Goal: Information Seeking & Learning: Learn about a topic

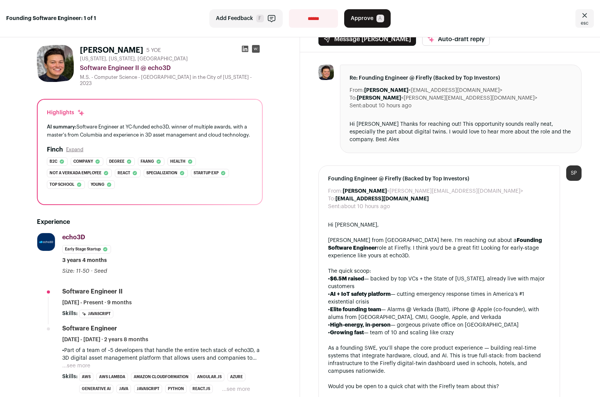
scroll to position [11, 0]
click at [414, 239] on div "[PERSON_NAME] from [GEOGRAPHIC_DATA] here. I’m reaching out about a Founding So…" at bounding box center [439, 247] width 223 height 23
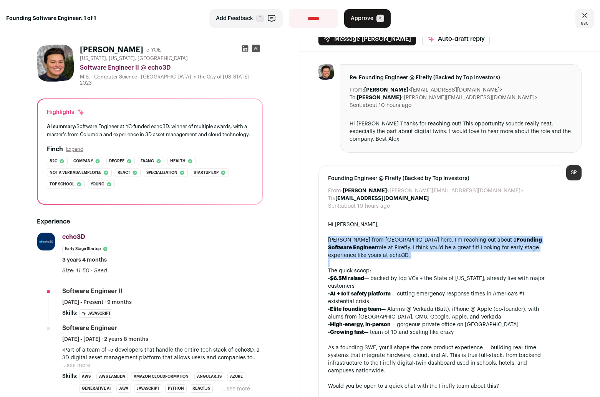
click at [414, 239] on div "[PERSON_NAME] from [GEOGRAPHIC_DATA] here. I’m reaching out about a Founding So…" at bounding box center [439, 247] width 223 height 23
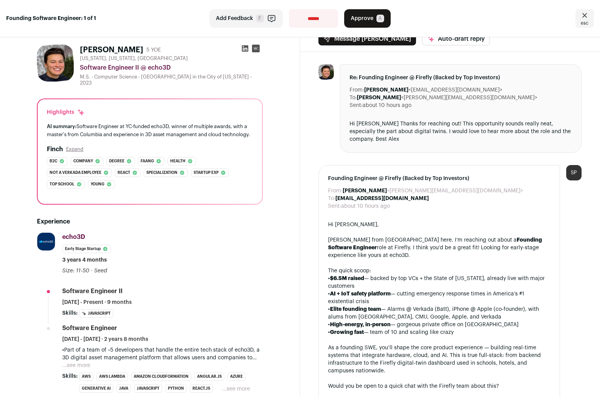
click at [414, 239] on div "[PERSON_NAME] from [GEOGRAPHIC_DATA] here. I’m reaching out about a Founding So…" at bounding box center [439, 247] width 223 height 23
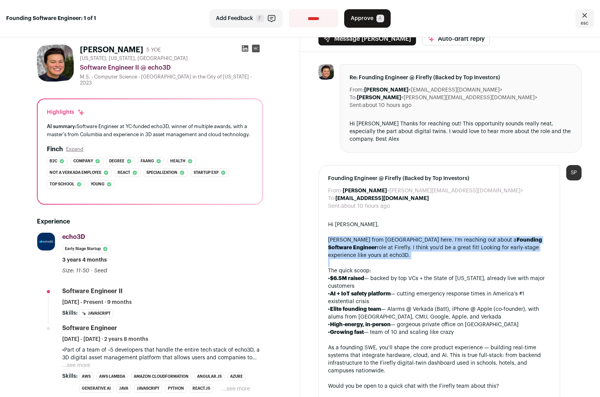
click at [414, 239] on div "[PERSON_NAME] from [GEOGRAPHIC_DATA] here. I’m reaching out about a Founding So…" at bounding box center [439, 247] width 223 height 23
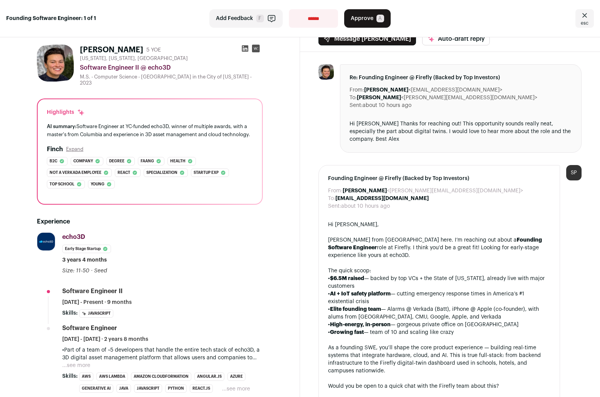
click at [414, 239] on div "[PERSON_NAME] from [GEOGRAPHIC_DATA] here. I’m reaching out about a Founding So…" at bounding box center [439, 247] width 223 height 23
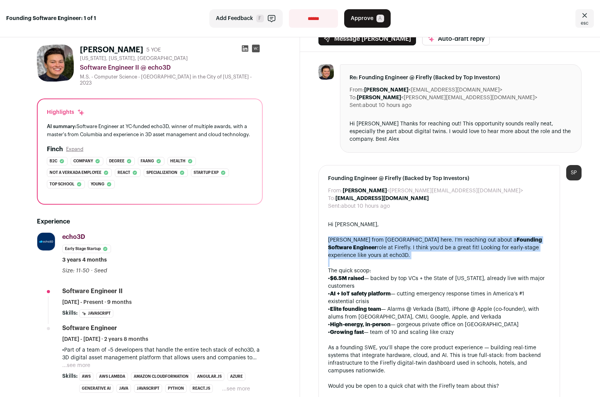
click at [414, 239] on div "[PERSON_NAME] from [GEOGRAPHIC_DATA] here. I’m reaching out about a Founding So…" at bounding box center [439, 247] width 223 height 23
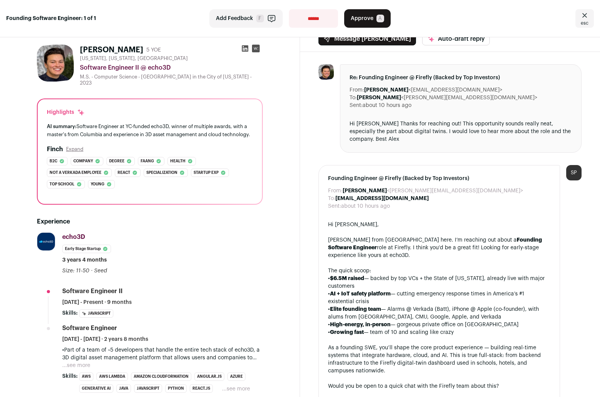
click at [414, 239] on div "[PERSON_NAME] from [GEOGRAPHIC_DATA] here. I’m reaching out about a Founding So…" at bounding box center [439, 247] width 223 height 23
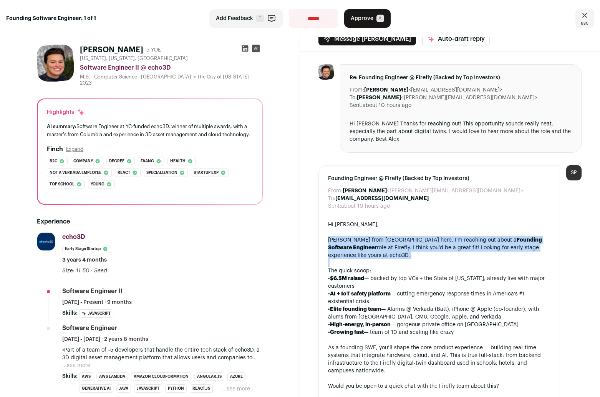
click at [414, 239] on div "[PERSON_NAME] from [GEOGRAPHIC_DATA] here. I’m reaching out about a Founding So…" at bounding box center [439, 247] width 223 height 23
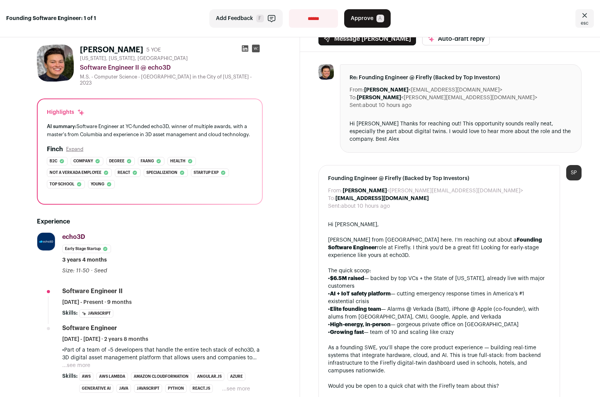
click at [414, 239] on div "[PERSON_NAME] from [GEOGRAPHIC_DATA] here. I’m reaching out about a Founding So…" at bounding box center [439, 247] width 223 height 23
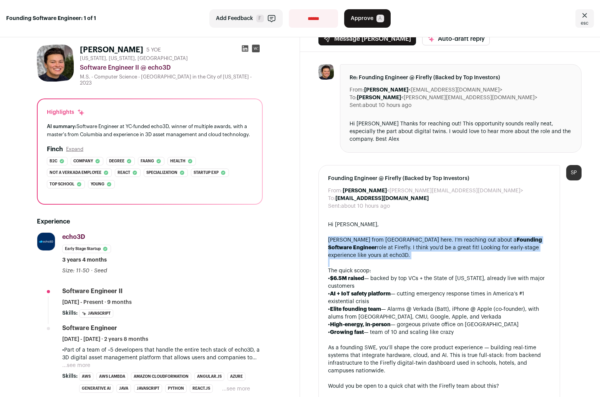
click at [414, 239] on div "[PERSON_NAME] from [GEOGRAPHIC_DATA] here. I’m reaching out about a Founding So…" at bounding box center [439, 247] width 223 height 23
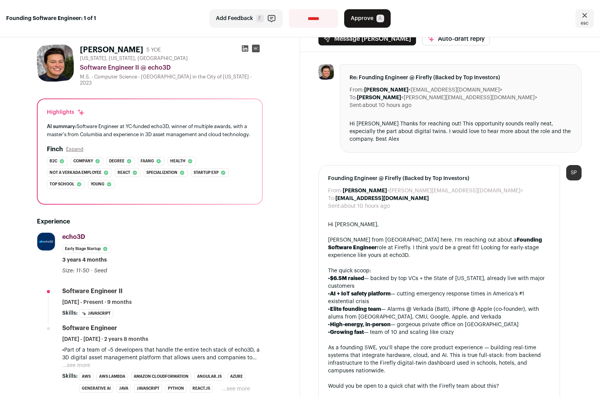
click at [423, 237] on div "[PERSON_NAME] from [GEOGRAPHIC_DATA] here. I’m reaching out about a Founding So…" at bounding box center [439, 247] width 223 height 23
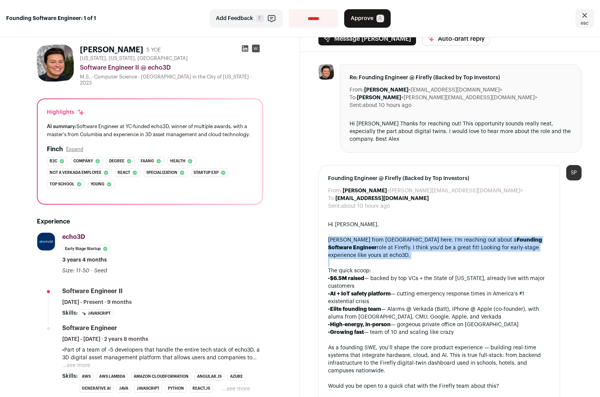
drag, startPoint x: 423, startPoint y: 237, endPoint x: 423, endPoint y: 266, distance: 29.2
click at [423, 266] on div "Hi [PERSON_NAME], [PERSON_NAME] from Wellfound here. I’m reaching out about a F…" at bounding box center [439, 321] width 223 height 200
click at [423, 266] on div at bounding box center [439, 263] width 223 height 8
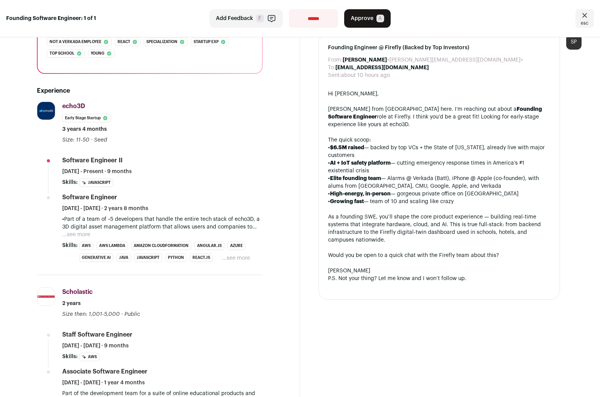
scroll to position [85, 0]
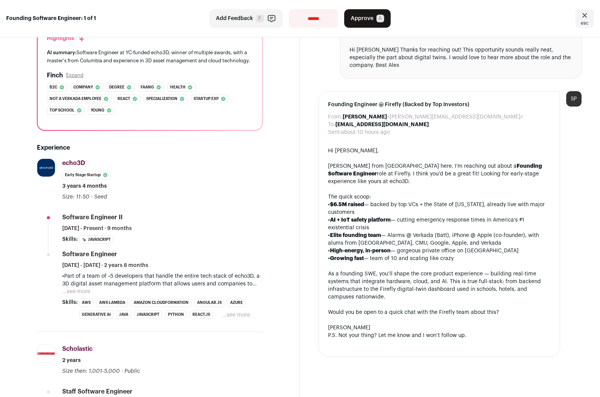
click at [82, 293] on button "...see more" at bounding box center [76, 292] width 28 height 8
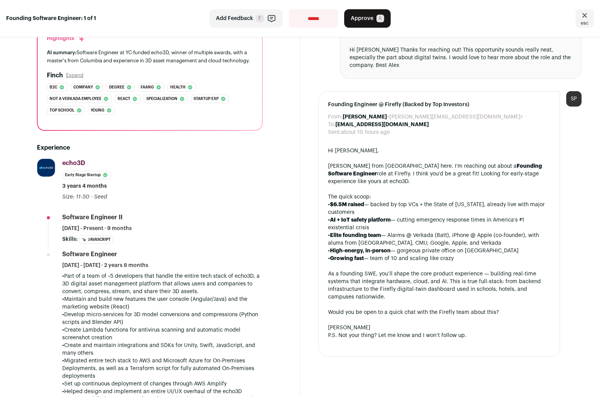
click at [186, 287] on p "•Part of a team of ~5 developers that handle the entire tech stack of echo3D, a…" at bounding box center [162, 283] width 201 height 23
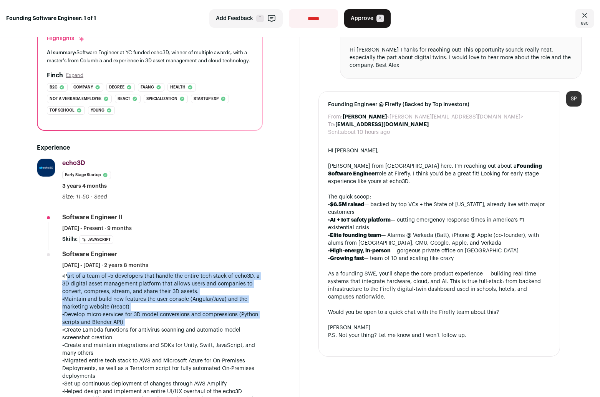
drag, startPoint x: 186, startPoint y: 287, endPoint x: 181, endPoint y: 320, distance: 33.8
click at [181, 320] on div "•Part of a team of ~5 developers that handle the entire tech stack of echo3D, a…" at bounding box center [162, 379] width 201 height 215
click at [181, 320] on p "•Develop micro-services for 3D model conversions and compressions (Python scrip…" at bounding box center [162, 318] width 201 height 15
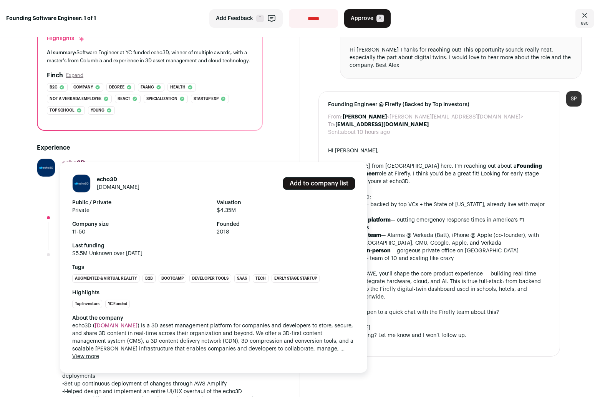
click at [116, 187] on link "[DOMAIN_NAME]" at bounding box center [118, 186] width 43 height 5
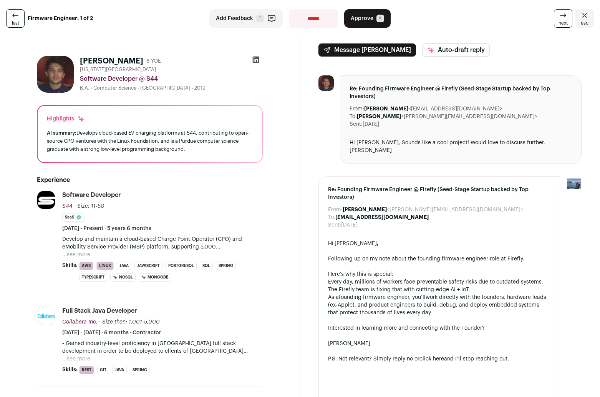
drag, startPoint x: 197, startPoint y: 149, endPoint x: 199, endPoint y: 124, distance: 24.7
click at [199, 124] on div "Highlights AI summary: Develops cloud-based EV charging platforms at S44, contr…" at bounding box center [150, 134] width 224 height 57
drag, startPoint x: 199, startPoint y: 124, endPoint x: 199, endPoint y: 150, distance: 25.4
click at [199, 150] on div "Highlights AI summary: Develops cloud-based EV charging platforms at S44, contr…" at bounding box center [150, 134] width 224 height 57
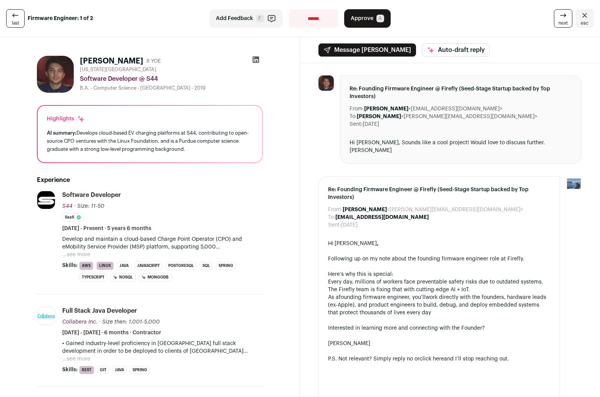
click at [198, 150] on div "AI summary: Develops cloud-based EV charging platforms at S44, contributing to …" at bounding box center [150, 141] width 206 height 24
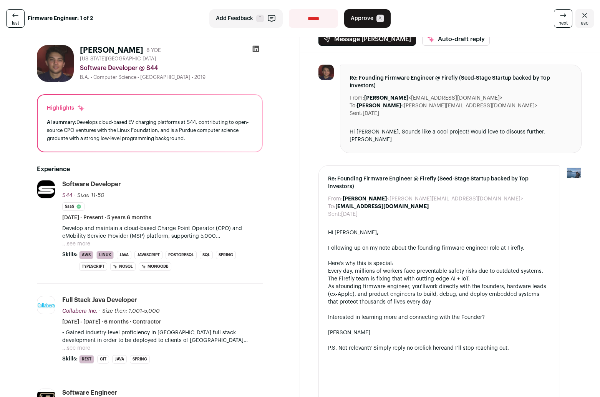
drag, startPoint x: 204, startPoint y: 143, endPoint x: 204, endPoint y: 119, distance: 23.8
click at [204, 119] on div "Highlights AI summary: Develops cloud-based EV charging platforms at S44, contr…" at bounding box center [150, 123] width 224 height 57
click at [204, 119] on div "AI summary: Develops cloud-based EV charging platforms at S44, contributing to …" at bounding box center [150, 130] width 206 height 24
drag, startPoint x: 204, startPoint y: 111, endPoint x: 204, endPoint y: 141, distance: 30.7
click at [204, 141] on div "Highlights AI summary: Develops cloud-based EV charging platforms at S44, contr…" at bounding box center [150, 123] width 224 height 57
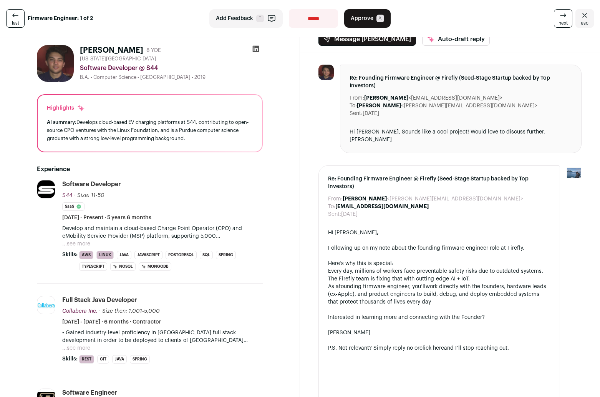
click at [204, 141] on div "AI summary: Develops cloud-based EV charging platforms at S44, contributing to …" at bounding box center [150, 130] width 206 height 24
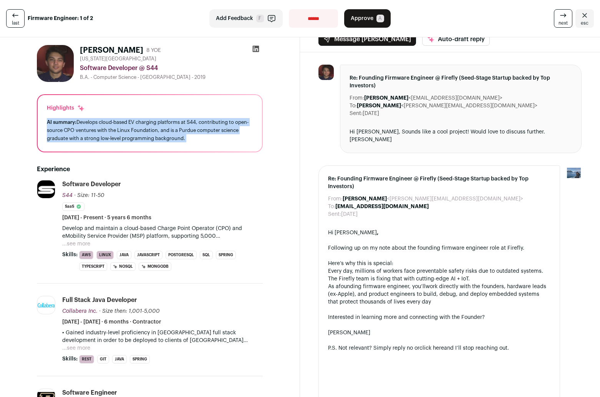
drag, startPoint x: 204, startPoint y: 141, endPoint x: 204, endPoint y: 115, distance: 26.1
click at [204, 115] on div "Highlights AI summary: Develops cloud-based EV charging platforms at S44, contr…" at bounding box center [150, 123] width 224 height 57
drag, startPoint x: 204, startPoint y: 115, endPoint x: 204, endPoint y: 140, distance: 25.0
click at [204, 140] on div "Highlights AI summary: Develops cloud-based EV charging platforms at S44, contr…" at bounding box center [150, 123] width 224 height 57
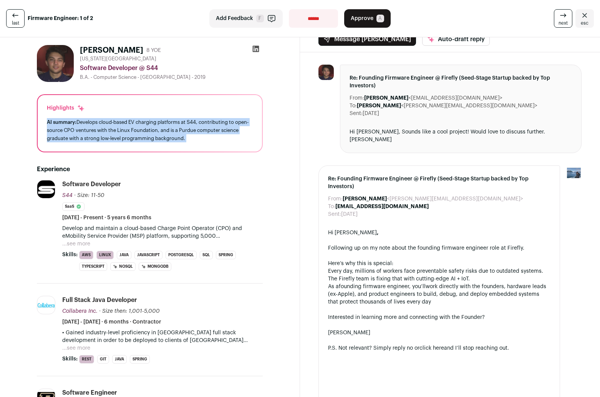
click at [204, 140] on div "AI summary: Develops cloud-based EV charging platforms at S44, contributing to …" at bounding box center [150, 130] width 206 height 24
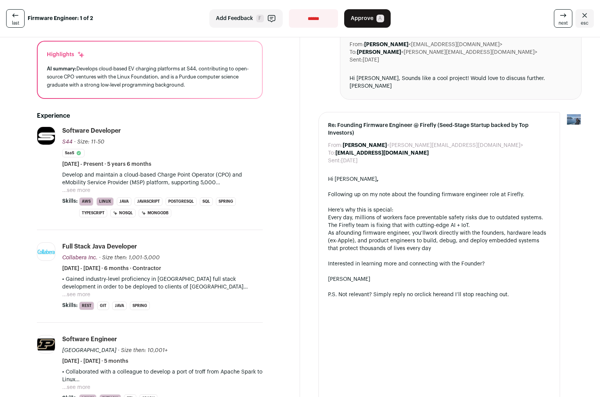
scroll to position [68, 0]
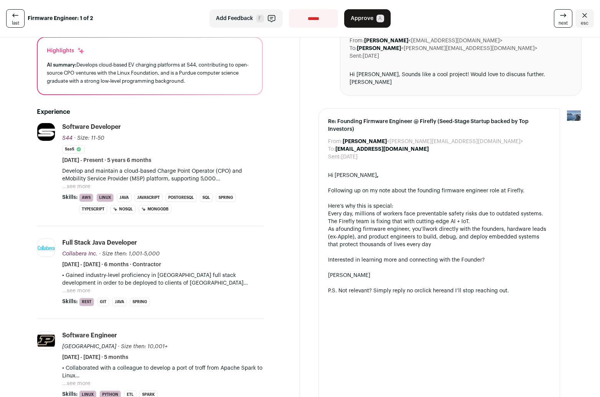
click at [83, 183] on button "...see more" at bounding box center [76, 187] width 28 height 8
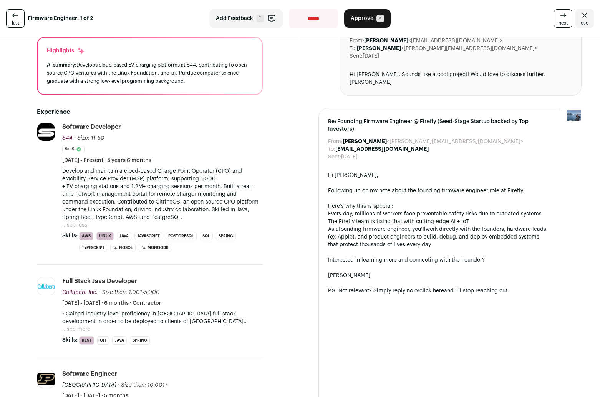
click at [126, 181] on p "Develop and maintain a cloud-based Charge Point Operator (CPO) and eMobility Se…" at bounding box center [162, 194] width 201 height 54
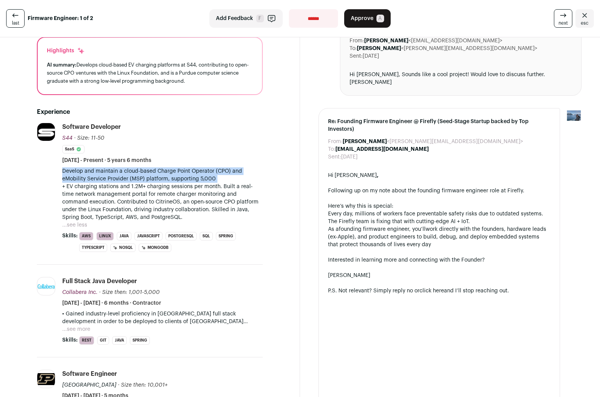
click at [126, 181] on p "Develop and maintain a cloud-based Charge Point Operator (CPO) and eMobility Se…" at bounding box center [162, 194] width 201 height 54
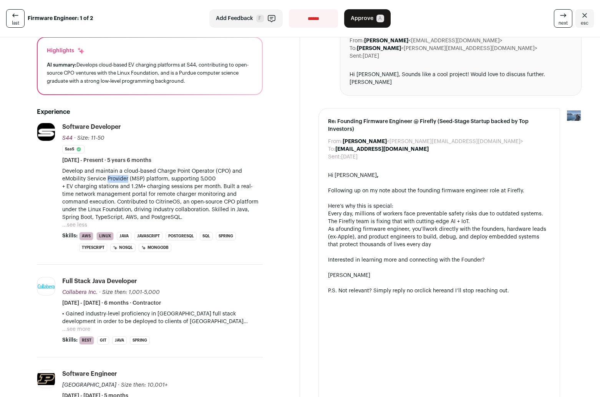
click at [126, 181] on p "Develop and maintain a cloud-based Charge Point Operator (CPO) and eMobility Se…" at bounding box center [162, 194] width 201 height 54
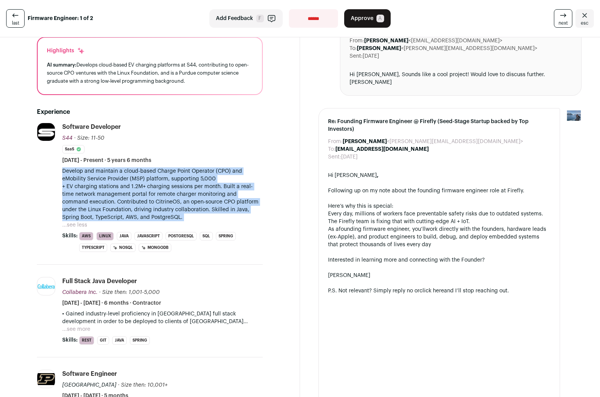
drag, startPoint x: 126, startPoint y: 181, endPoint x: 127, endPoint y: 202, distance: 21.2
click at [127, 202] on p "Develop and maintain a cloud-based Charge Point Operator (CPO) and eMobility Se…" at bounding box center [162, 194] width 201 height 54
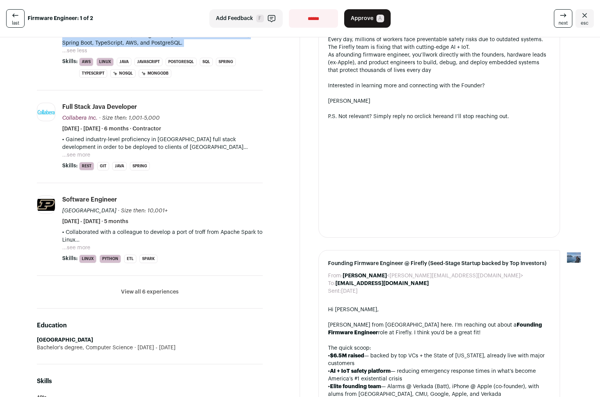
scroll to position [236, 0]
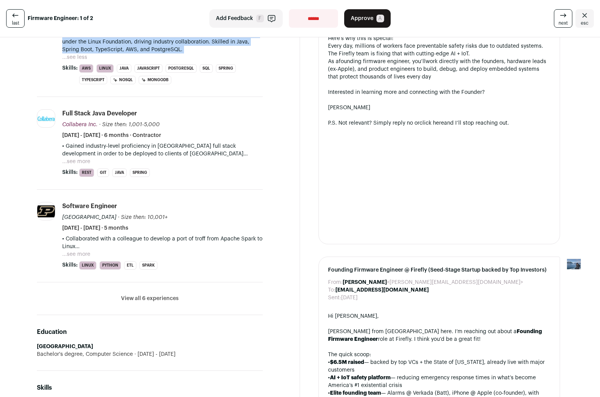
click at [141, 299] on button "View all 6 experiences" at bounding box center [150, 298] width 58 height 8
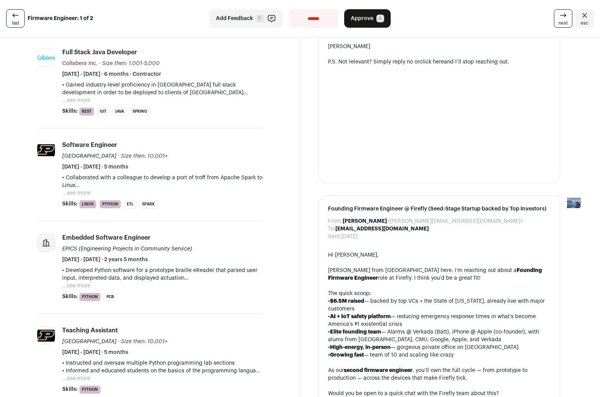
scroll to position [397, 0]
